Goal: Transaction & Acquisition: Purchase product/service

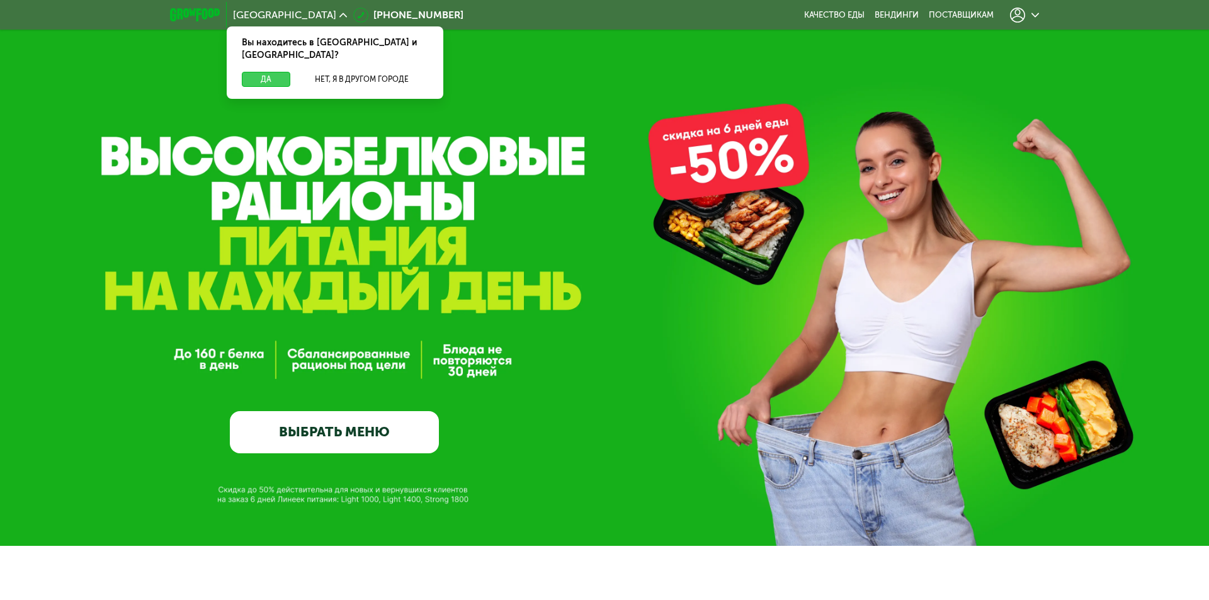
click at [250, 72] on button "Да" at bounding box center [266, 79] width 49 height 15
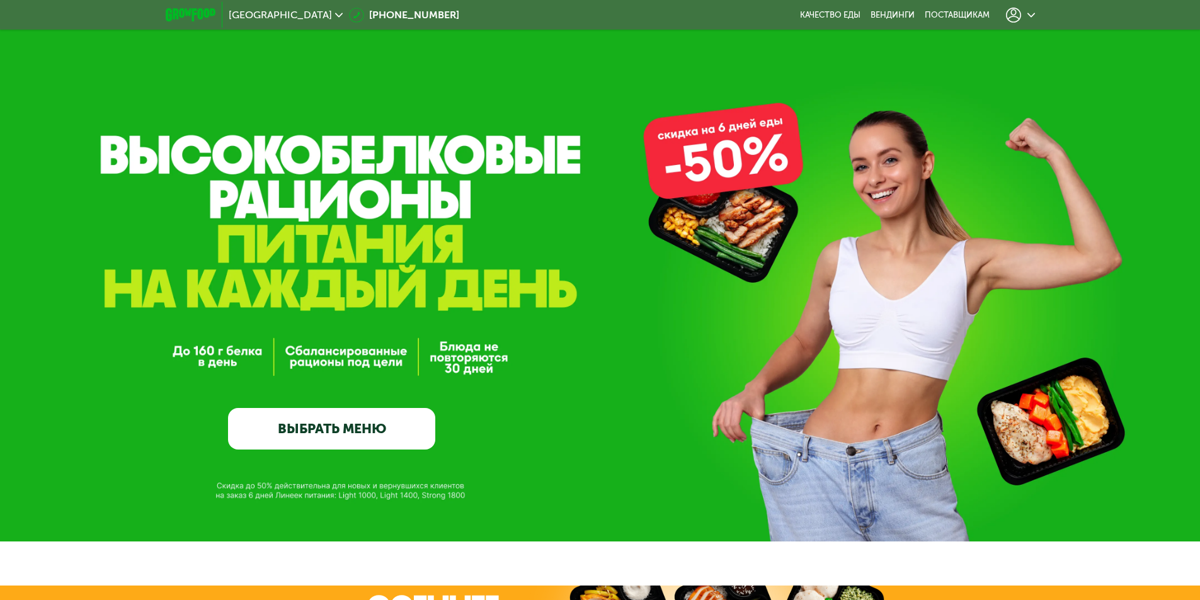
click at [369, 433] on link "ВЫБРАТЬ МЕНЮ" at bounding box center [331, 429] width 207 height 42
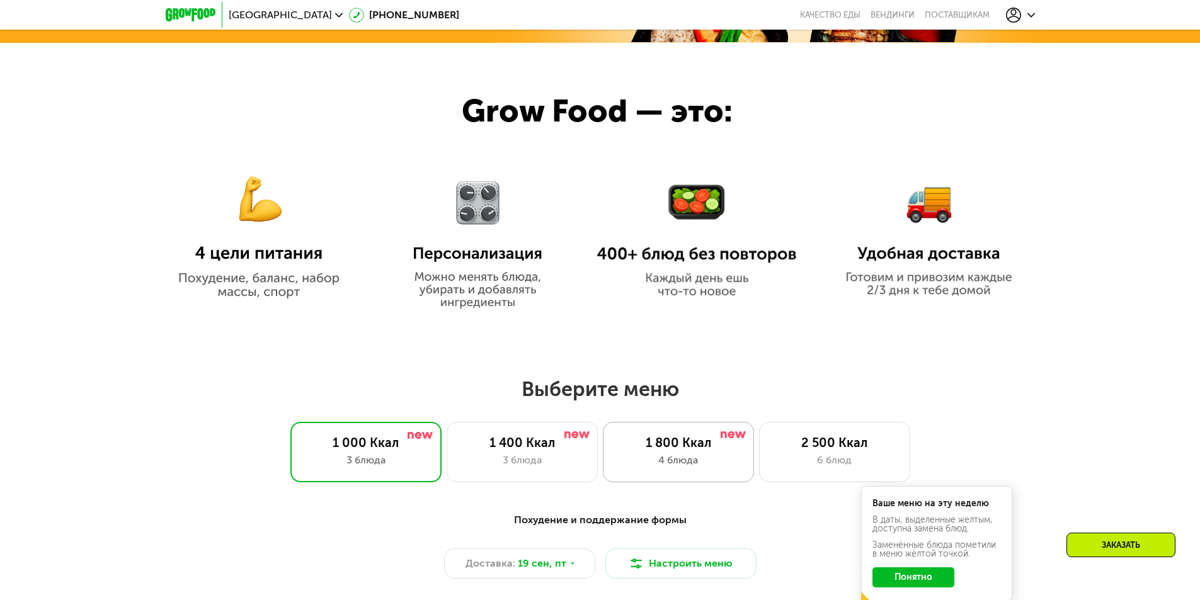
scroll to position [748, 0]
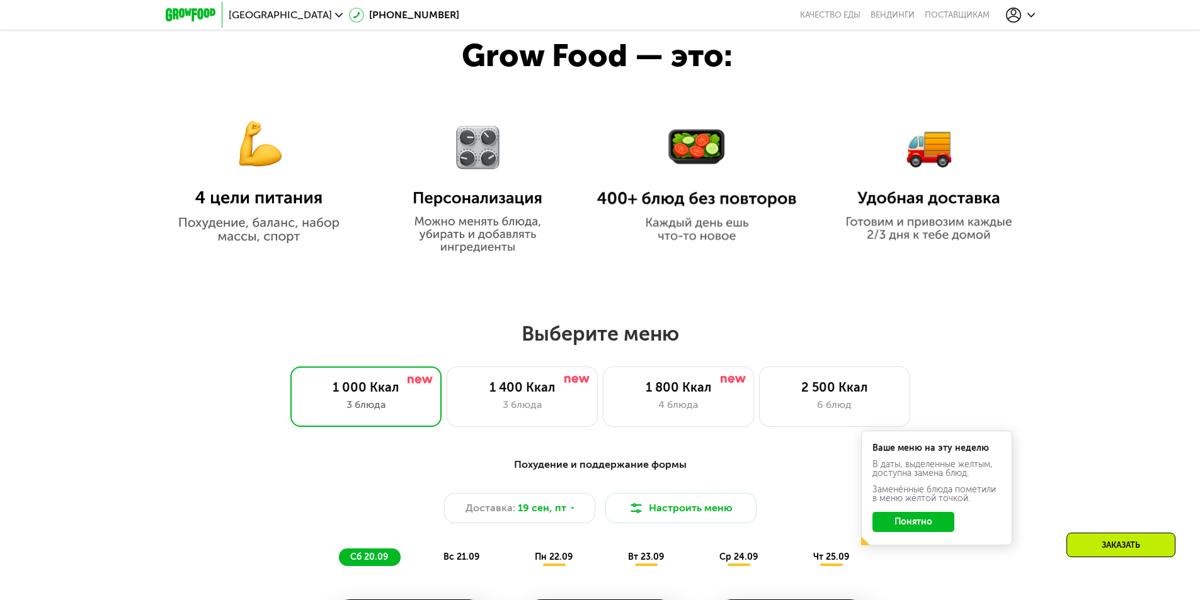
click at [937, 532] on button "Понятно" at bounding box center [913, 522] width 82 height 20
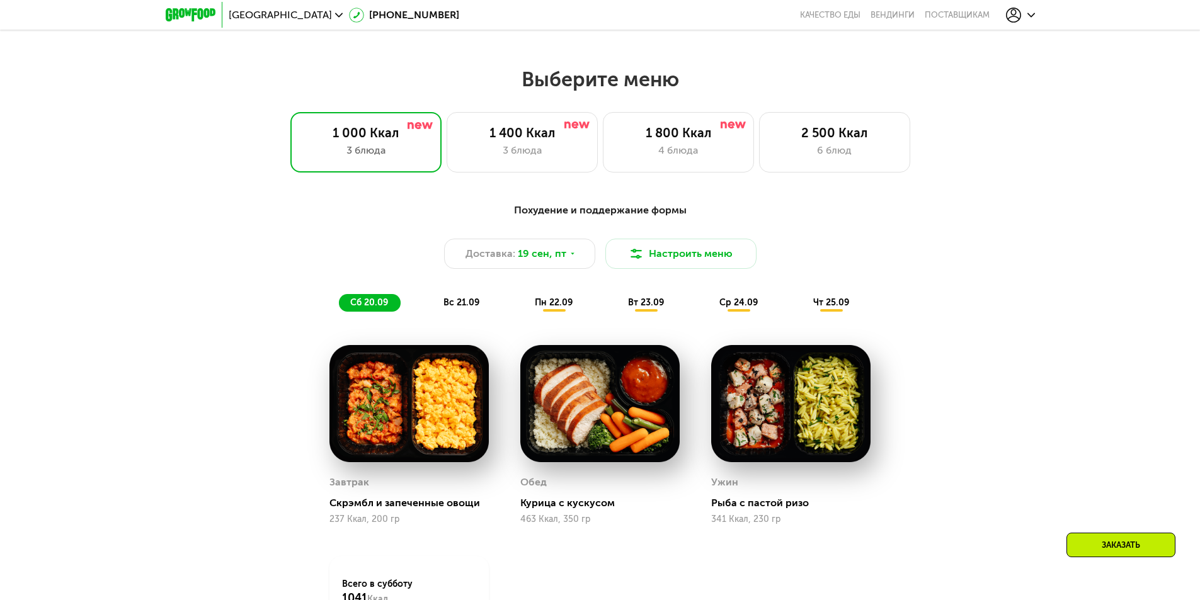
scroll to position [1000, 0]
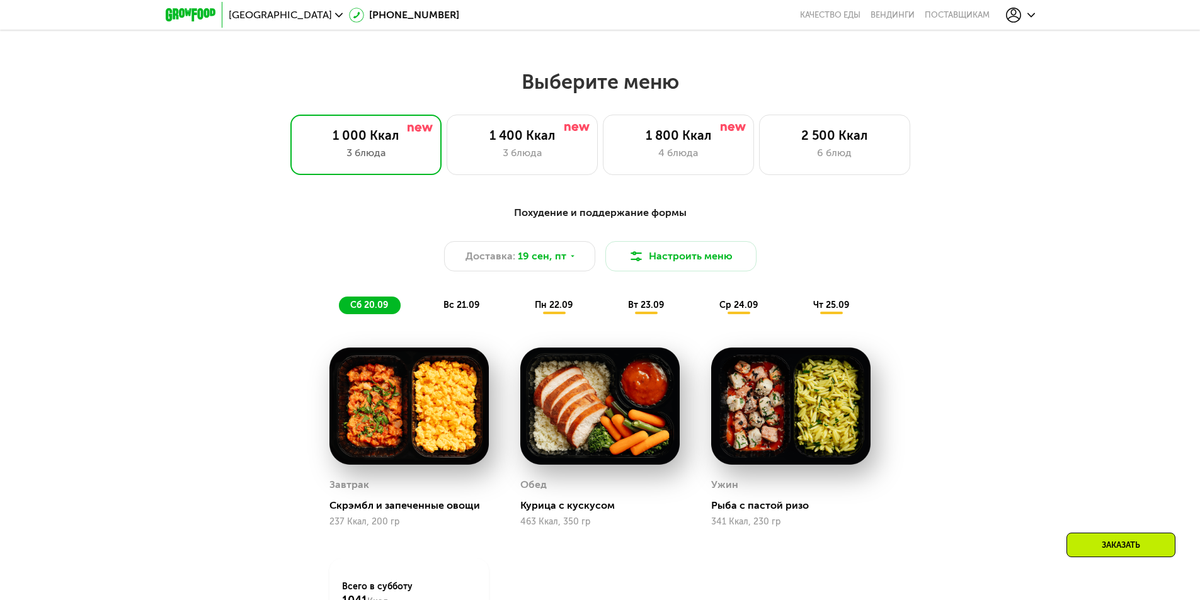
click at [467, 311] on span "вс 21.09" at bounding box center [461, 305] width 36 height 11
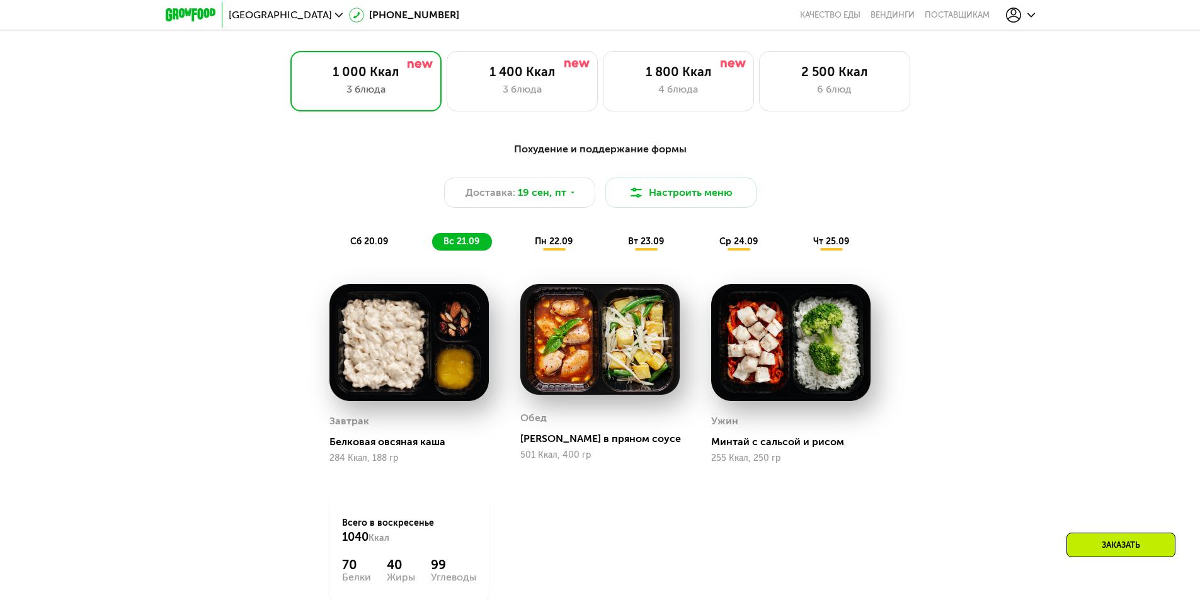
scroll to position [1063, 0]
click at [547, 248] on span "пн 22.09" at bounding box center [554, 242] width 38 height 11
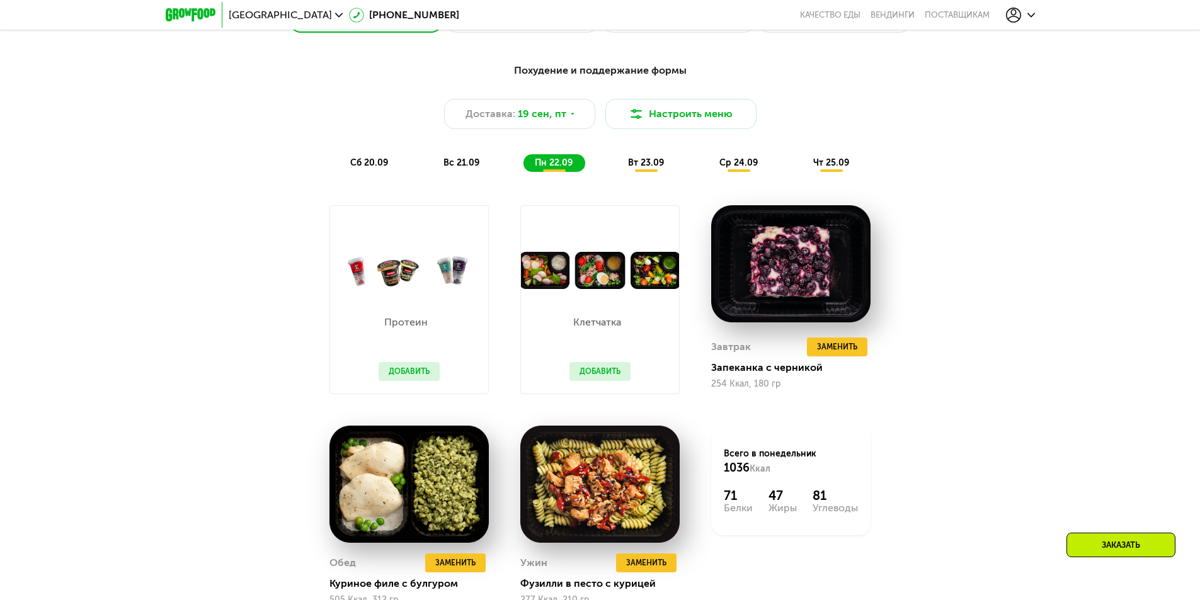
scroll to position [1252, 0]
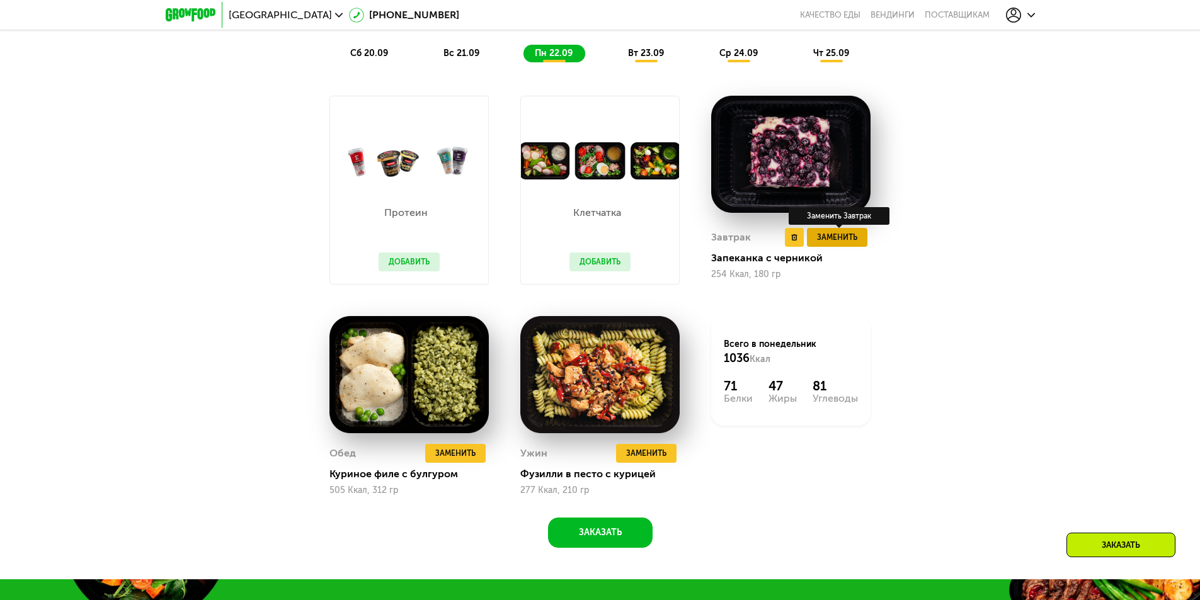
click at [848, 242] on span "Заменить" at bounding box center [837, 237] width 40 height 13
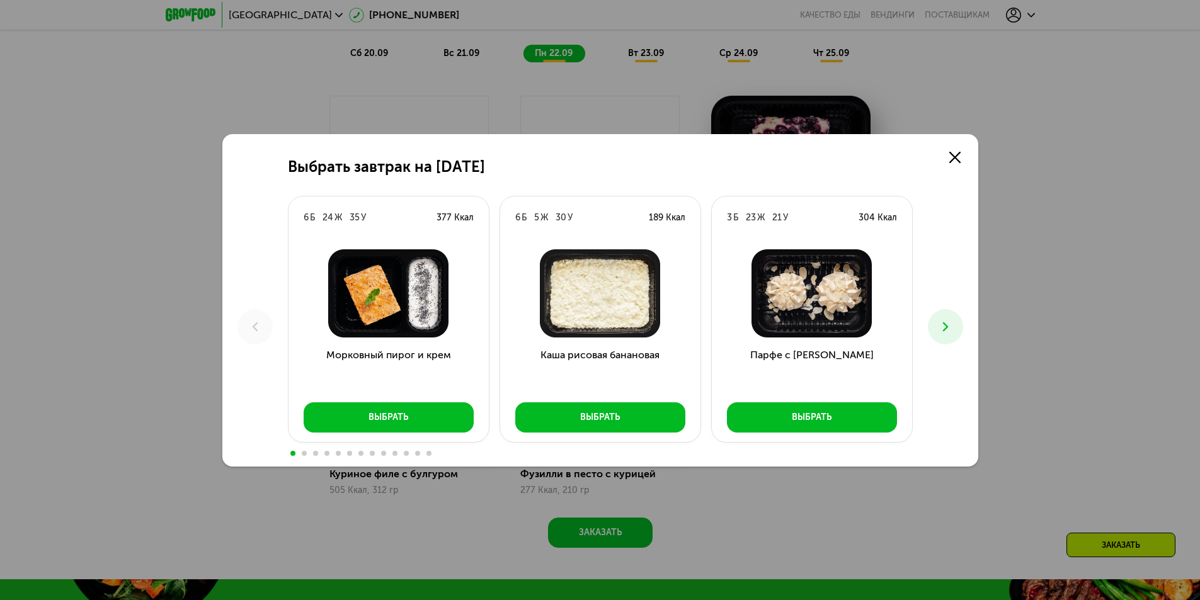
click at [947, 324] on icon at bounding box center [945, 326] width 15 height 15
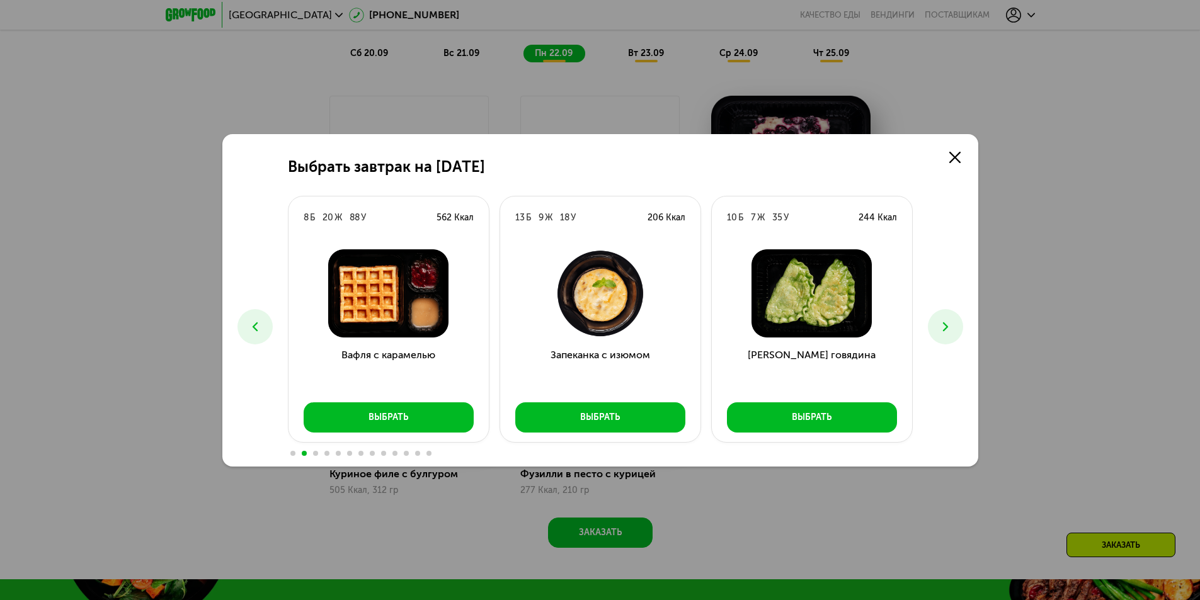
click at [820, 309] on img at bounding box center [812, 293] width 180 height 88
click at [822, 410] on button "Выбрать" at bounding box center [812, 418] width 170 height 30
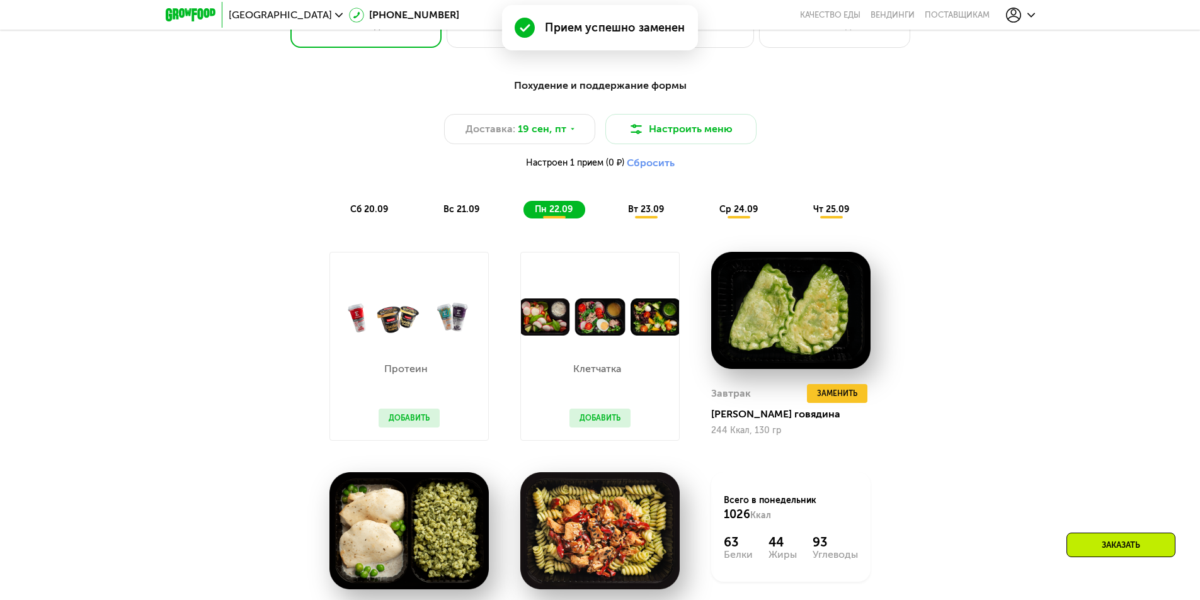
scroll to position [1126, 0]
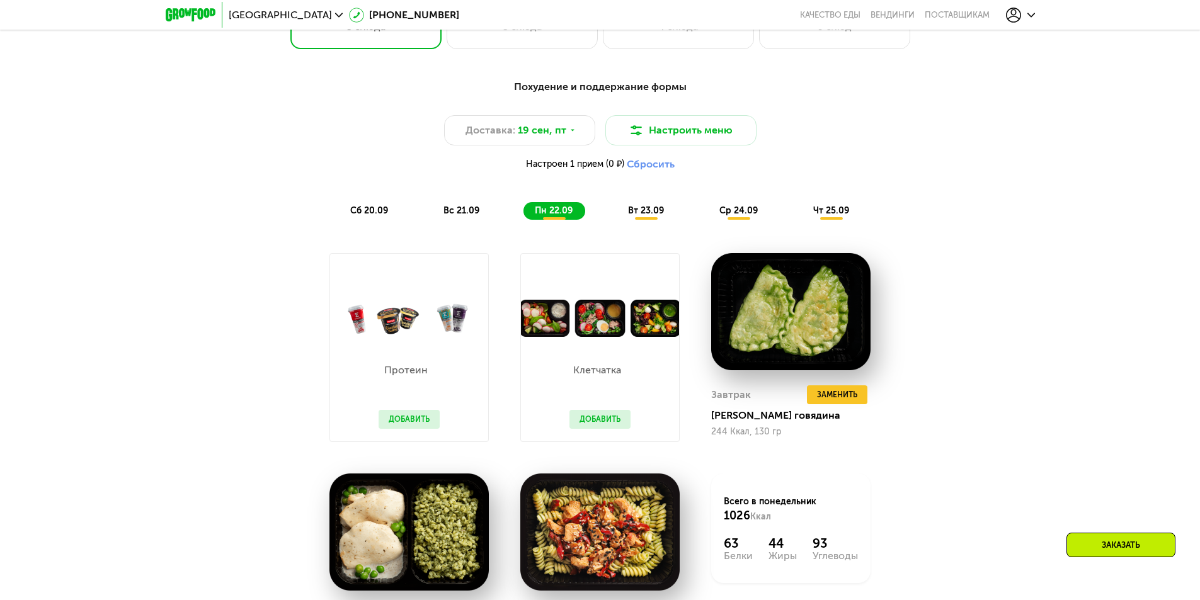
click at [646, 214] on span "вт 23.09" at bounding box center [646, 210] width 36 height 11
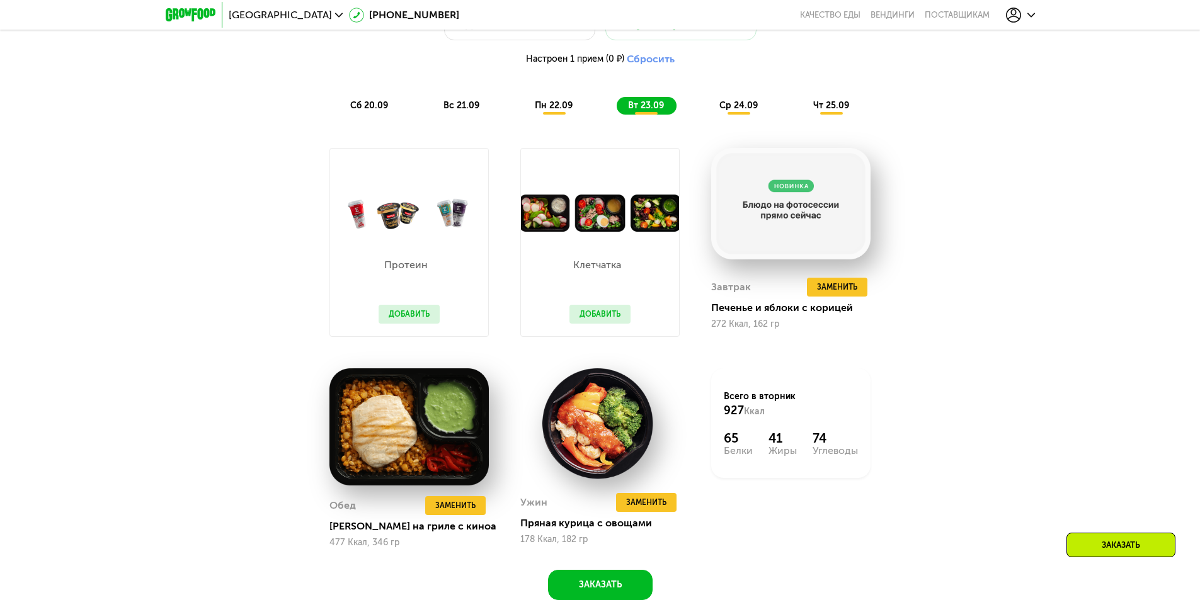
scroll to position [1252, 0]
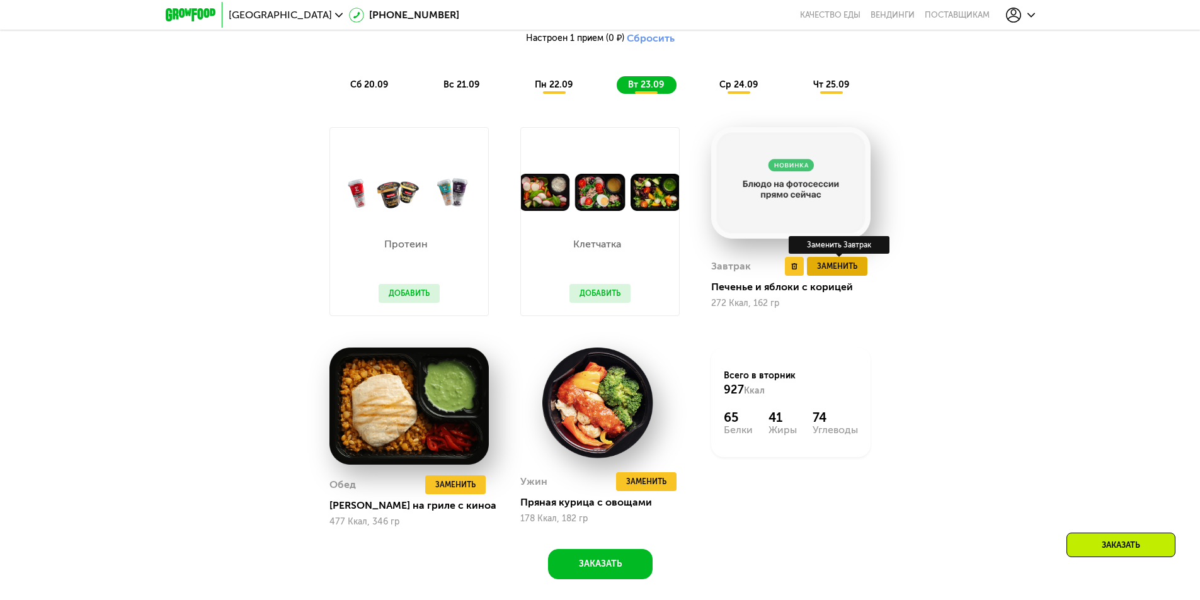
click at [833, 270] on span "Заменить" at bounding box center [837, 266] width 40 height 13
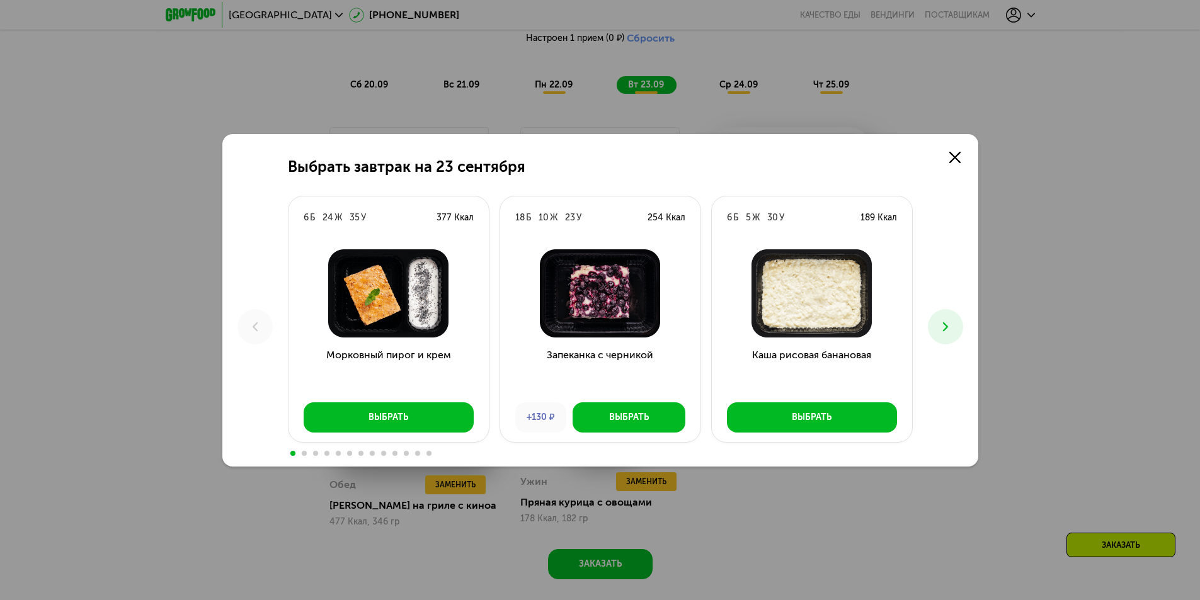
click at [943, 324] on icon at bounding box center [945, 326] width 15 height 15
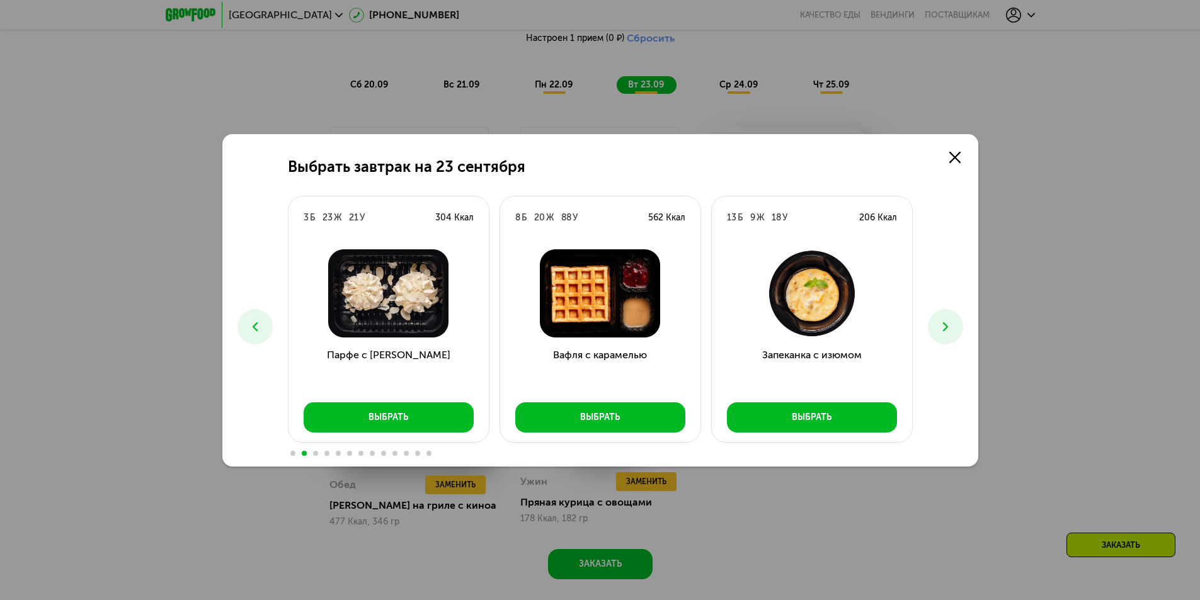
click at [937, 324] on button at bounding box center [945, 326] width 35 height 35
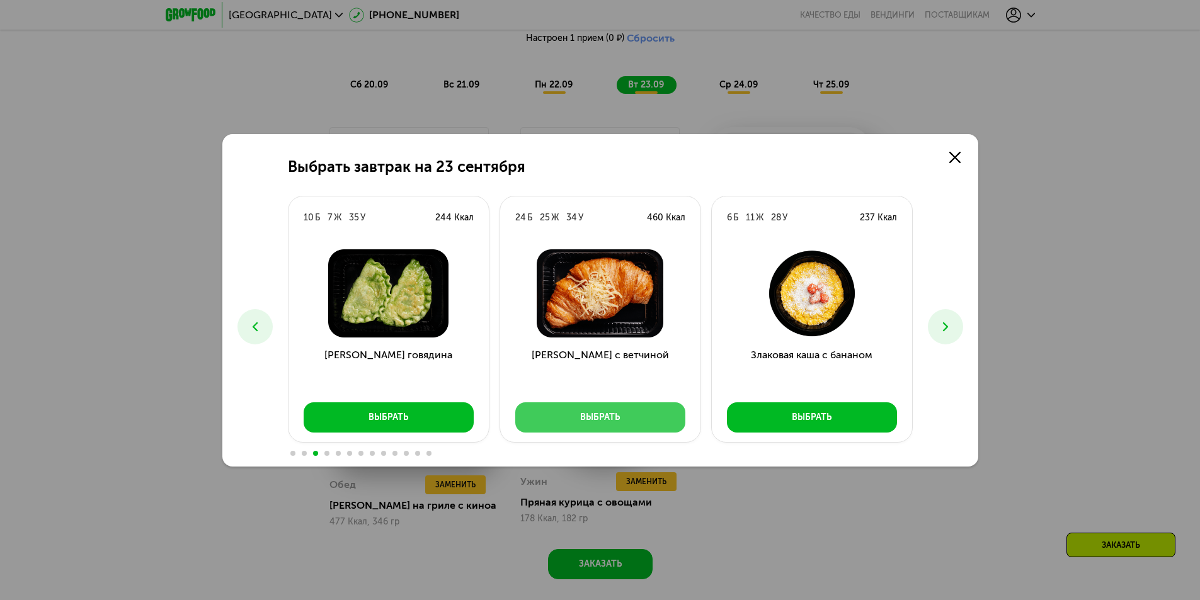
click at [640, 425] on button "Выбрать" at bounding box center [600, 418] width 170 height 30
